Goal: Task Accomplishment & Management: Manage account settings

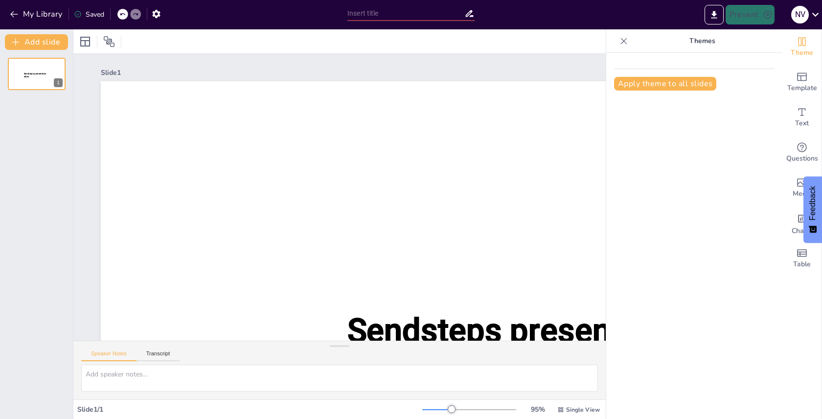
type input "New Sendsteps"
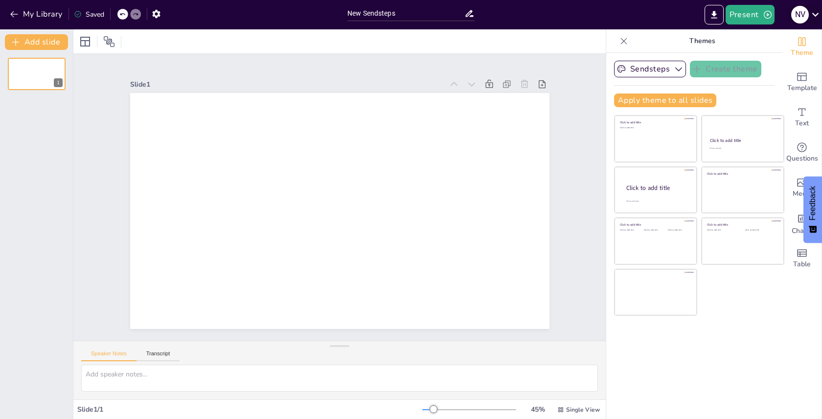
click at [801, 20] on div "N V" at bounding box center [800, 15] width 18 height 18
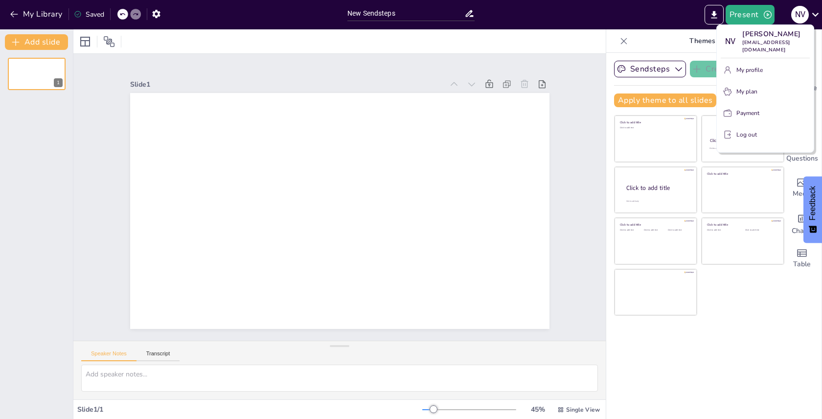
click at [751, 130] on p "Log out" at bounding box center [747, 134] width 21 height 9
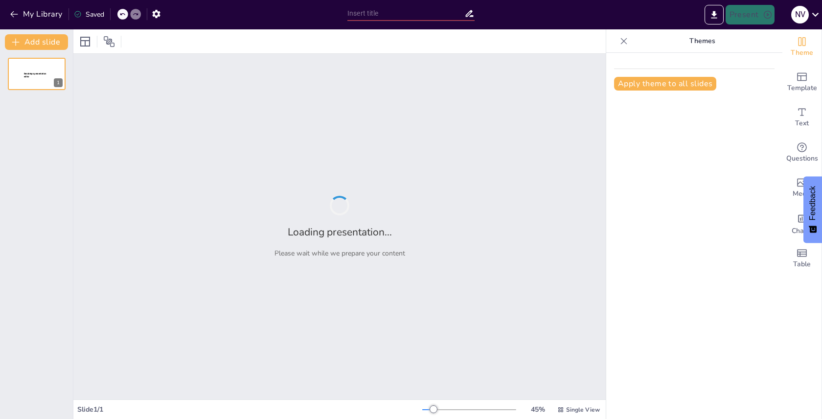
type input "New Sendsteps"
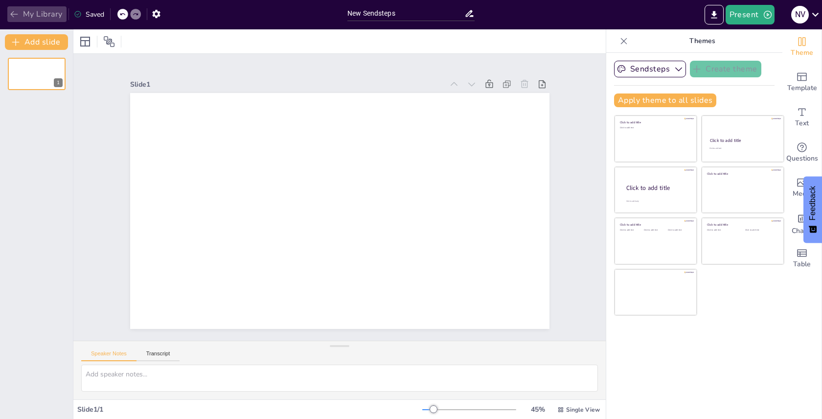
click at [40, 12] on button "My Library" at bounding box center [36, 14] width 59 height 16
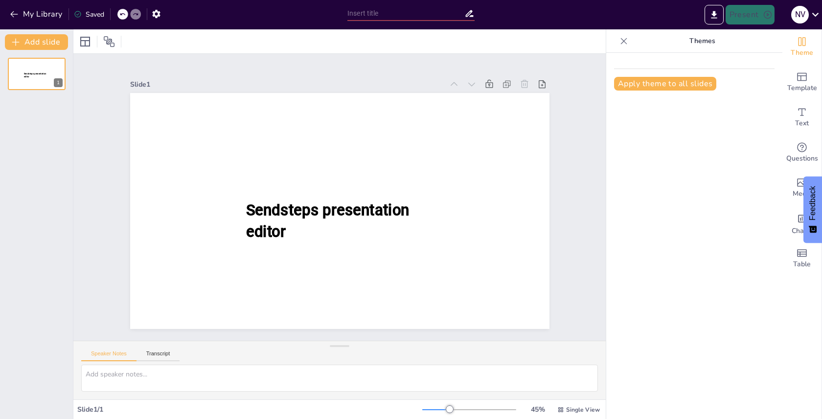
type input "New Sendsteps"
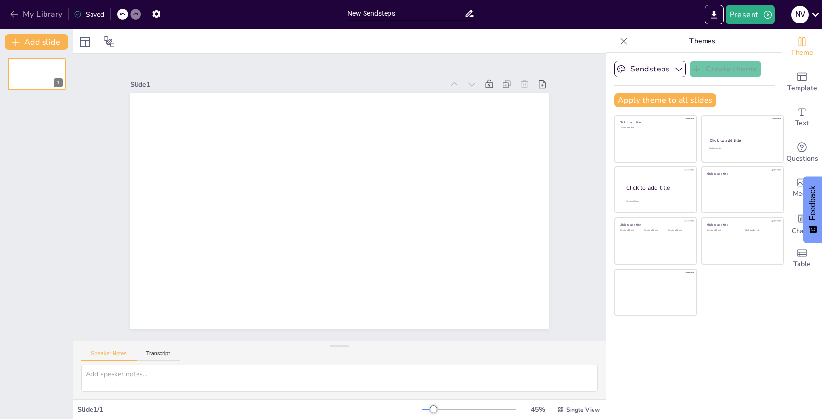
click at [23, 13] on button "My Library" at bounding box center [36, 14] width 59 height 16
